Goal: Find specific page/section: Find specific page/section

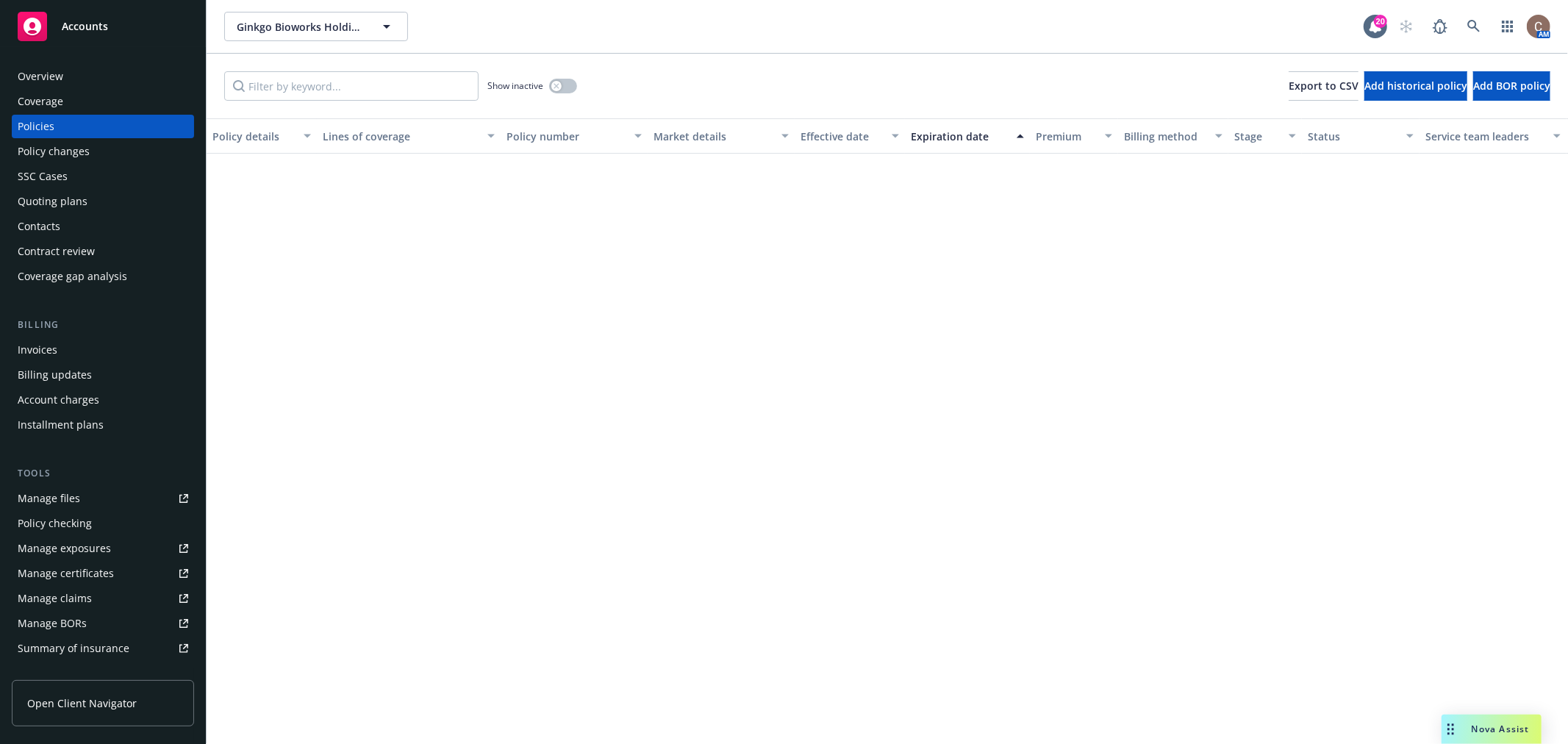
scroll to position [949, 0]
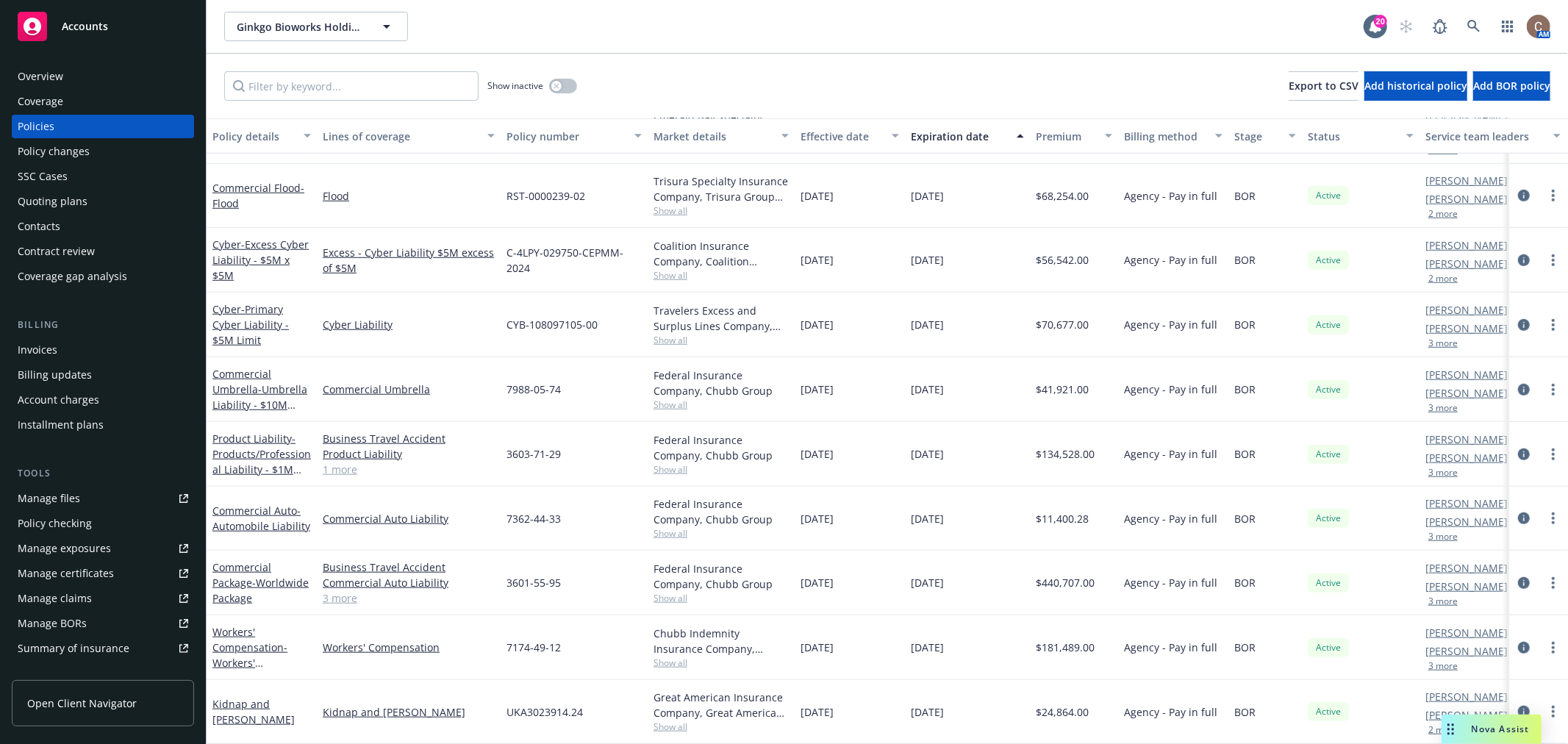
drag, startPoint x: 0, startPoint y: 0, endPoint x: 94, endPoint y: 41, distance: 102.6
click at [94, 41] on div "Accounts" at bounding box center [102, 26] width 170 height 29
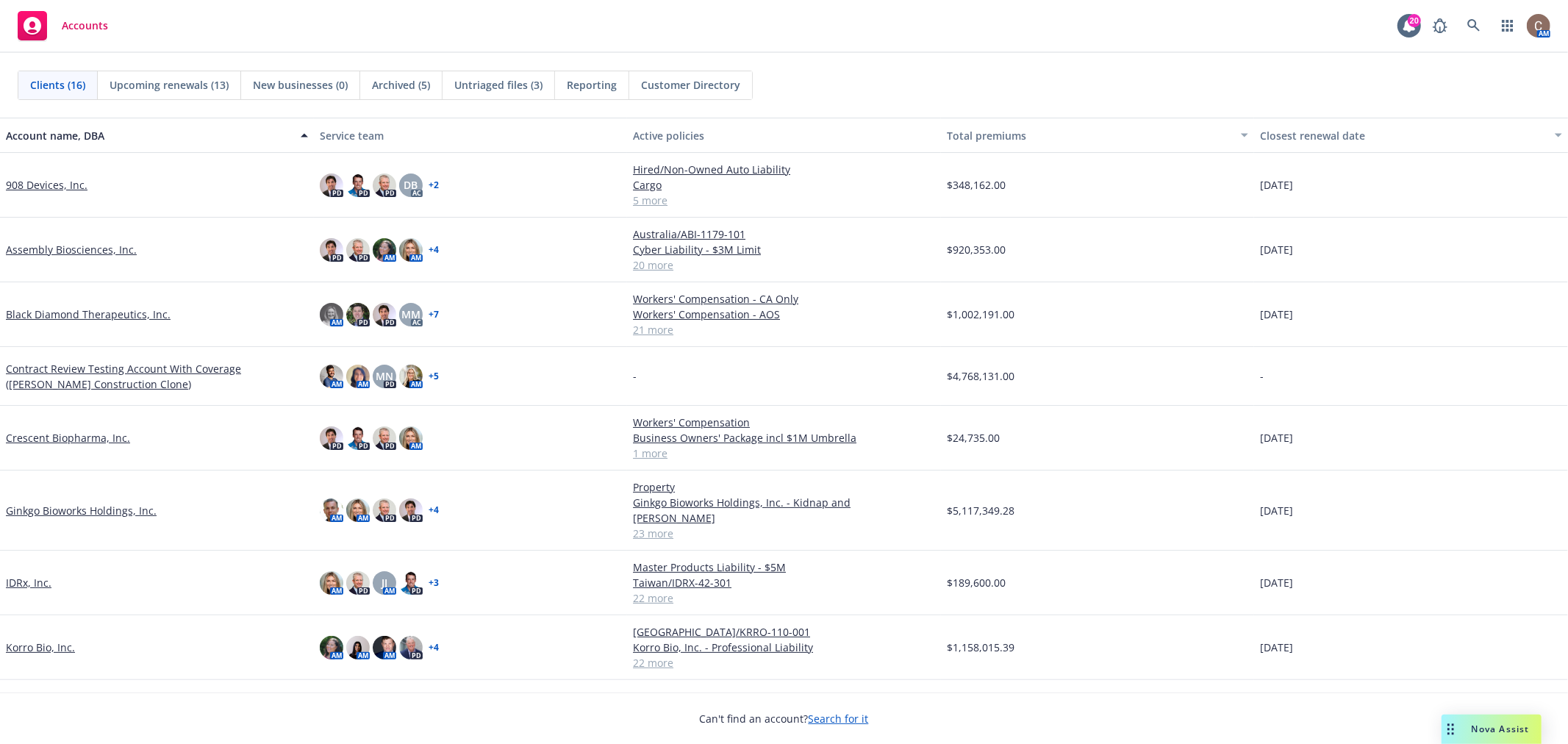
click at [804, 61] on div "Clients (16) Upcoming renewals (13) New businesses (0) Archived (5) Untriaged f…" at bounding box center [784, 85] width 1568 height 65
click at [50, 504] on link "Ginkgo Bioworks Holdings, Inc." at bounding box center [81, 511] width 151 height 16
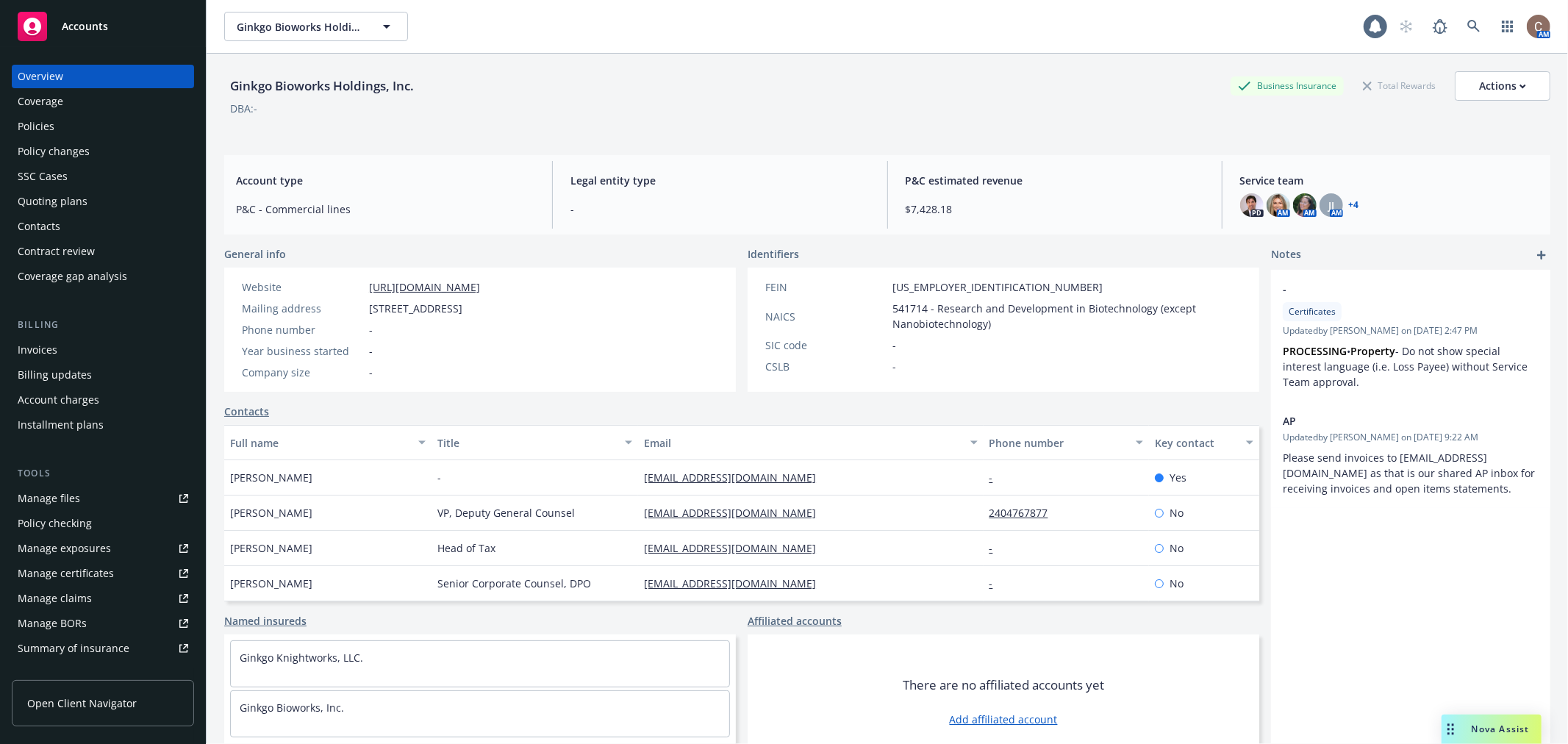
click at [12, 123] on link "Policies" at bounding box center [103, 126] width 183 height 23
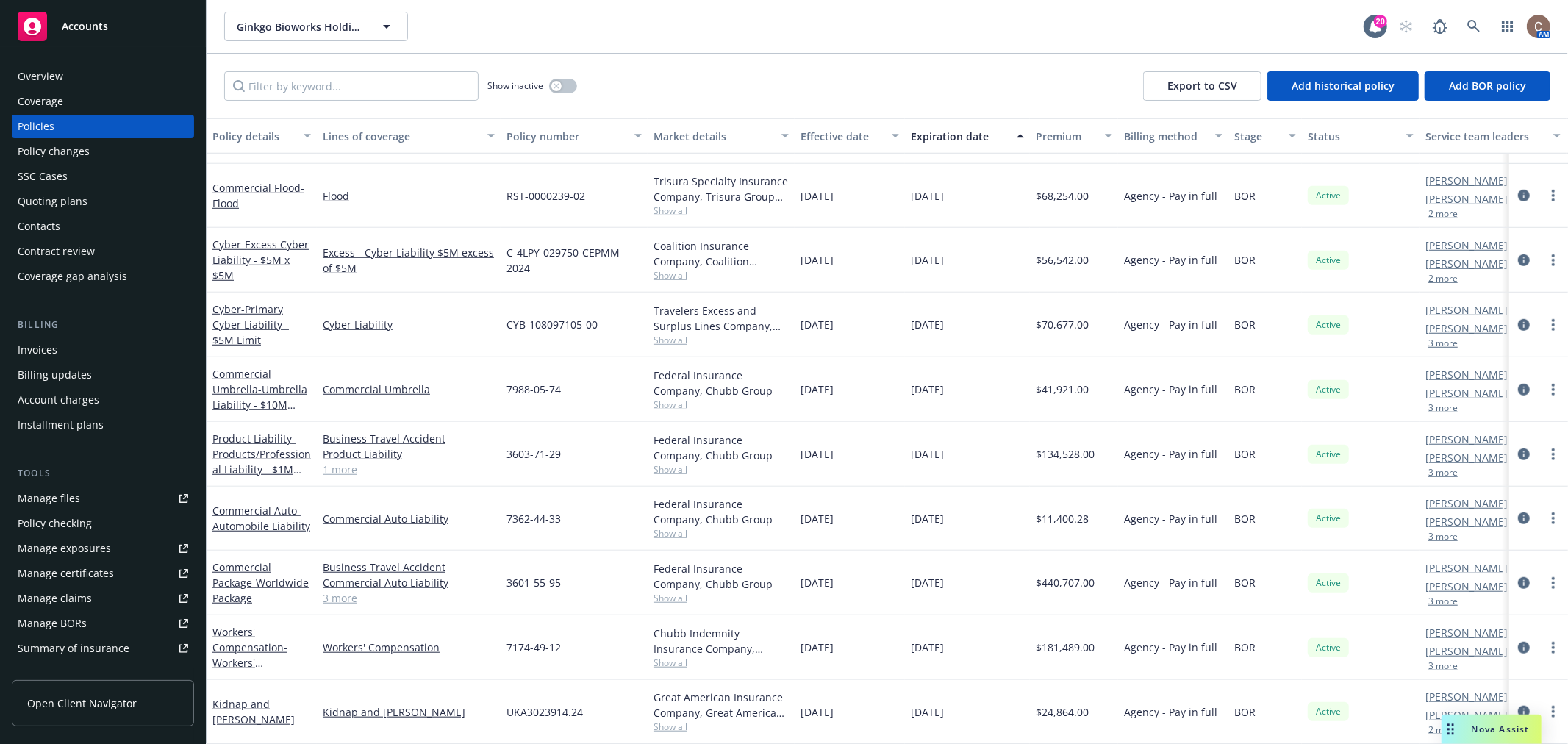
scroll to position [949, 0]
click at [235, 442] on span "- Products/Professional Liability - $1M Limit" at bounding box center [261, 462] width 98 height 60
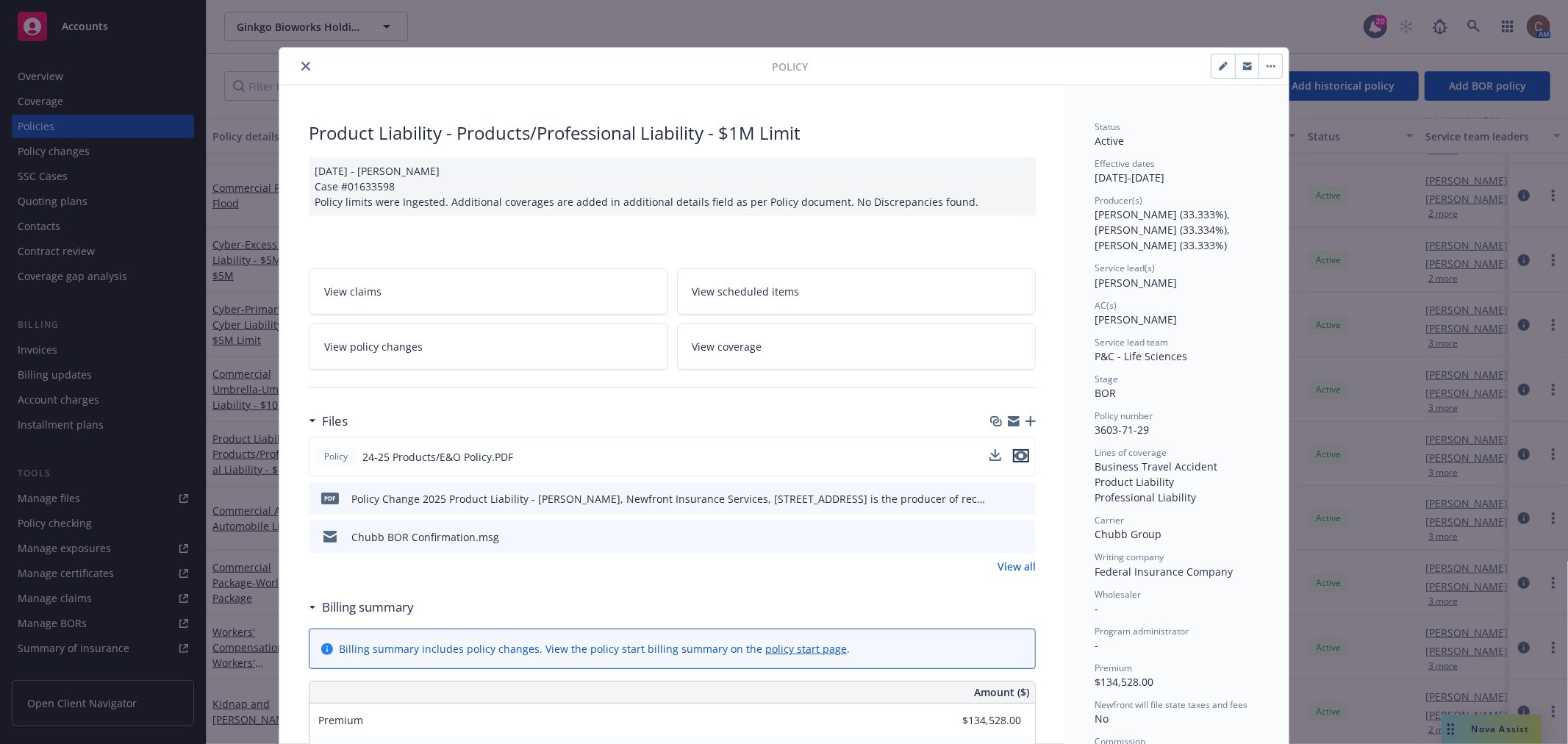
click at [1015, 454] on icon "preview file" at bounding box center [1022, 456] width 14 height 11
